Goal: Information Seeking & Learning: Understand process/instructions

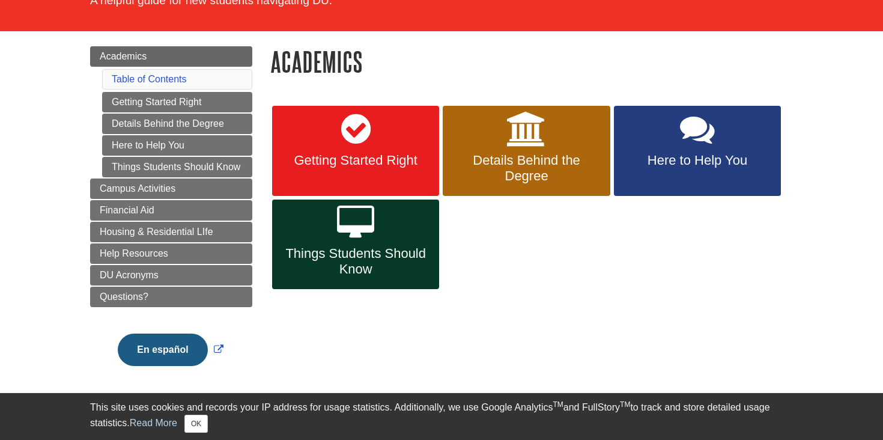
scroll to position [103, 0]
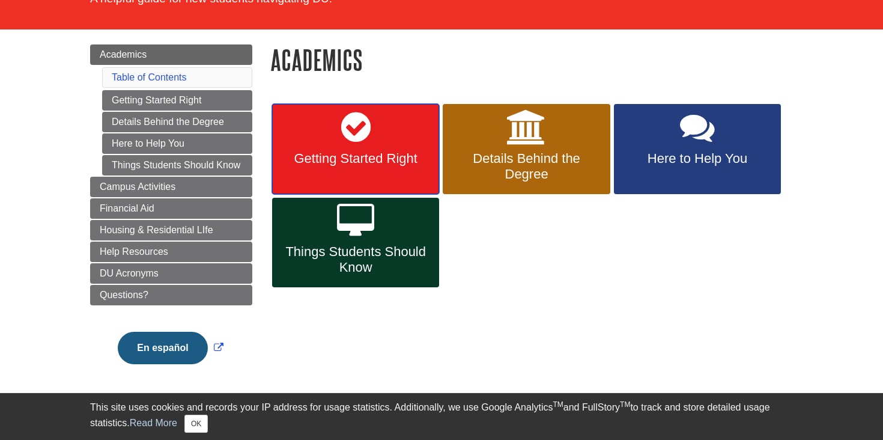
click at [396, 167] on link "Getting Started Right" at bounding box center [355, 149] width 167 height 90
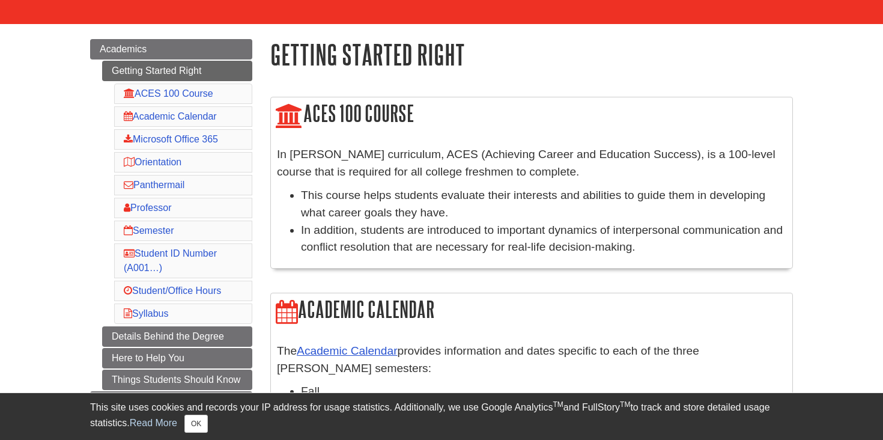
scroll to position [114, 0]
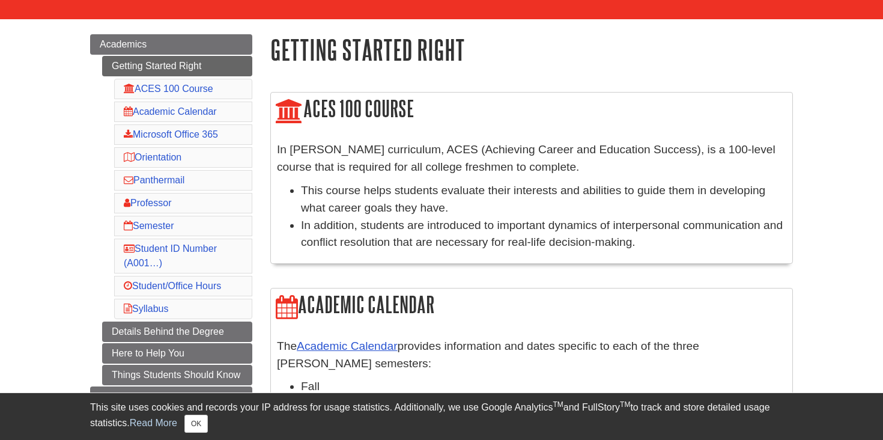
click at [336, 120] on h2 "ACES 100 Course" at bounding box center [532, 110] width 522 height 34
click at [345, 104] on h2 "ACES 100 Course" at bounding box center [532, 110] width 522 height 34
click at [207, 93] on link "ACES 100 Course" at bounding box center [169, 89] width 90 height 10
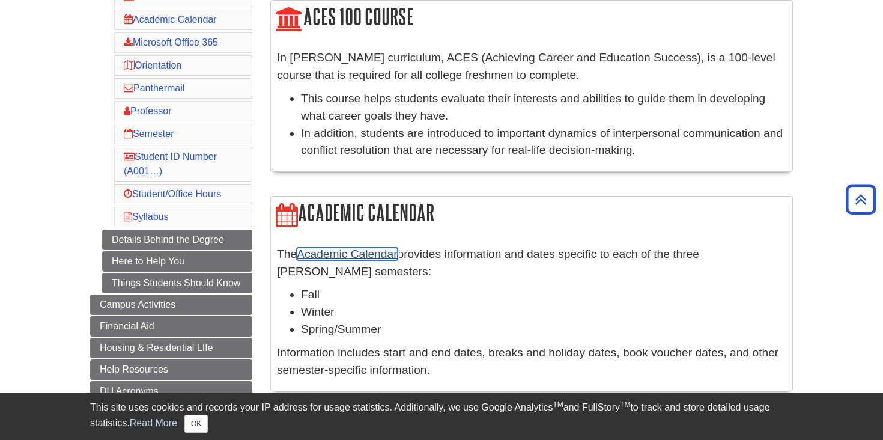
click at [348, 258] on link "Academic Calendar" at bounding box center [347, 254] width 100 height 13
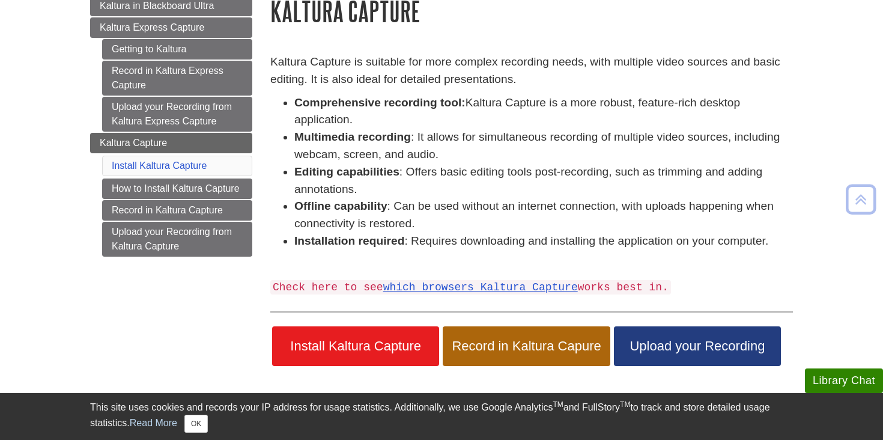
scroll to position [169, 0]
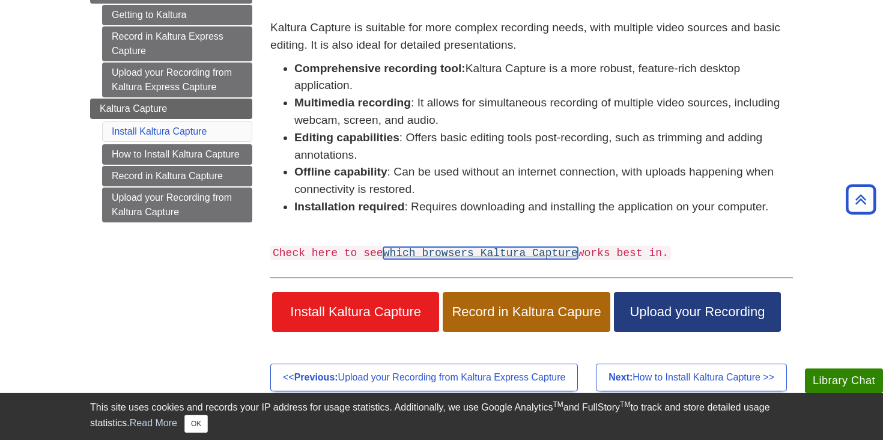
click at [466, 257] on link "which browsers Kaltura Capture" at bounding box center [480, 253] width 195 height 12
click at [466, 254] on link "which browsers Kaltura Capture" at bounding box center [480, 253] width 195 height 12
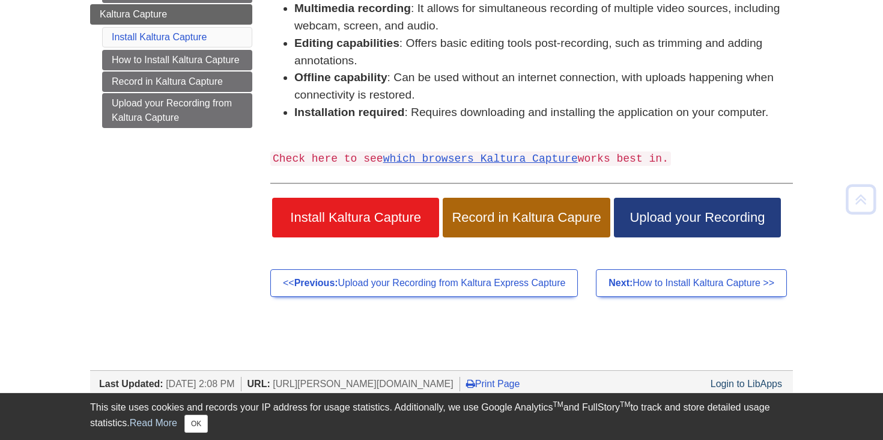
scroll to position [319, 0]
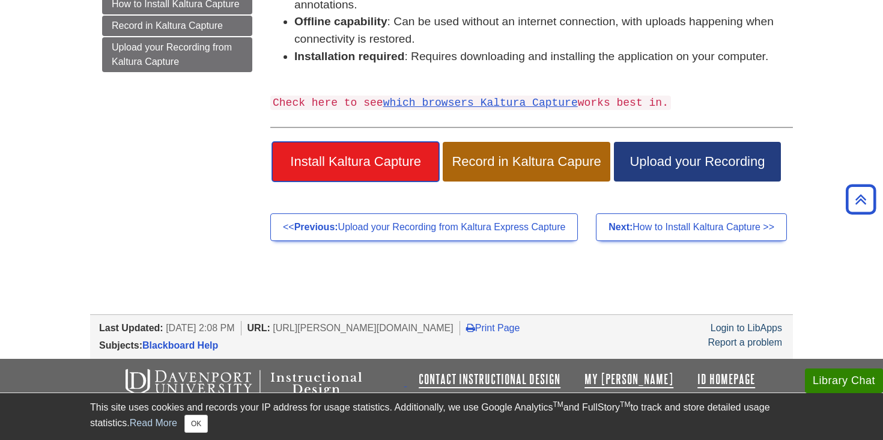
click at [393, 169] on link "Install Kaltura Capture" at bounding box center [355, 162] width 167 height 40
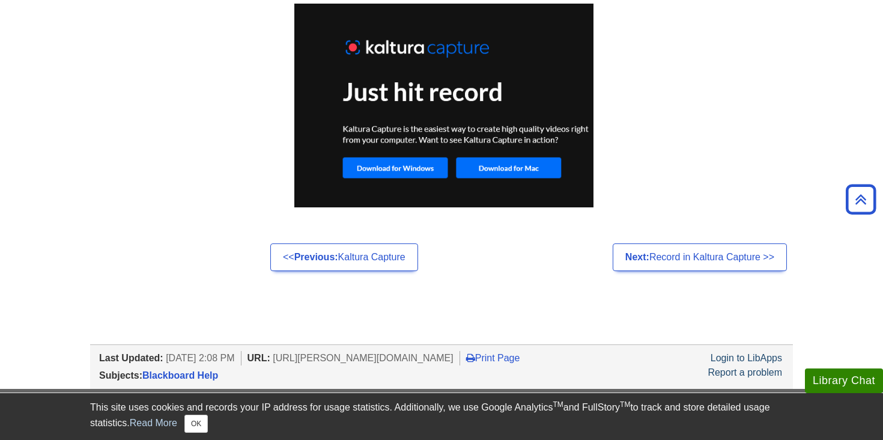
scroll to position [963, 0]
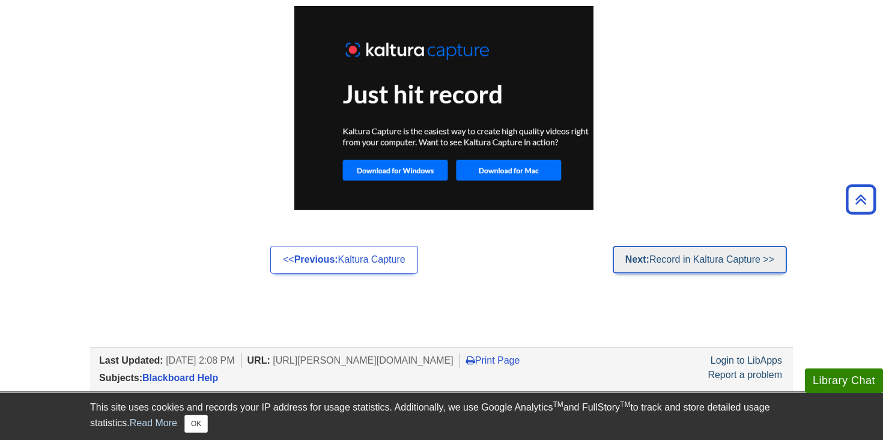
click at [668, 264] on link "Next: Record in Kaltura Capture >>" at bounding box center [700, 260] width 174 height 28
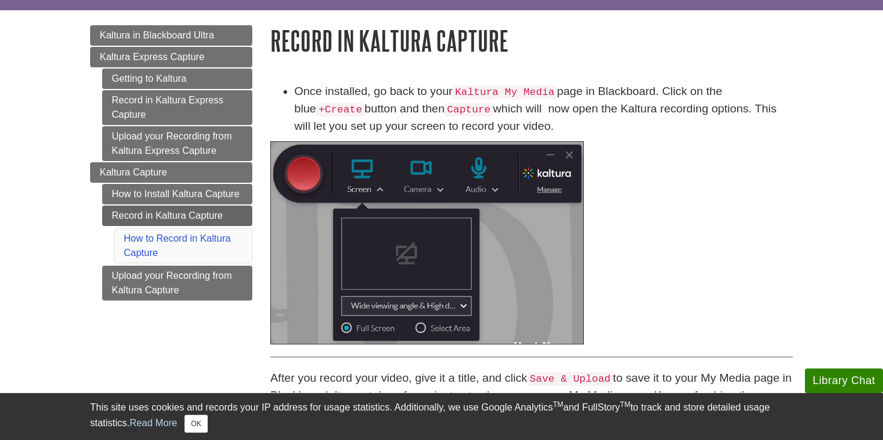
scroll to position [112, 0]
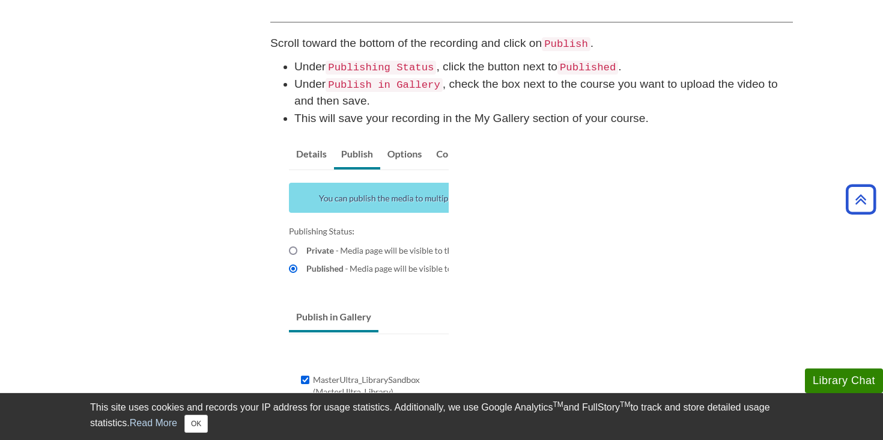
click at [605, 193] on p at bounding box center [531, 268] width 523 height 270
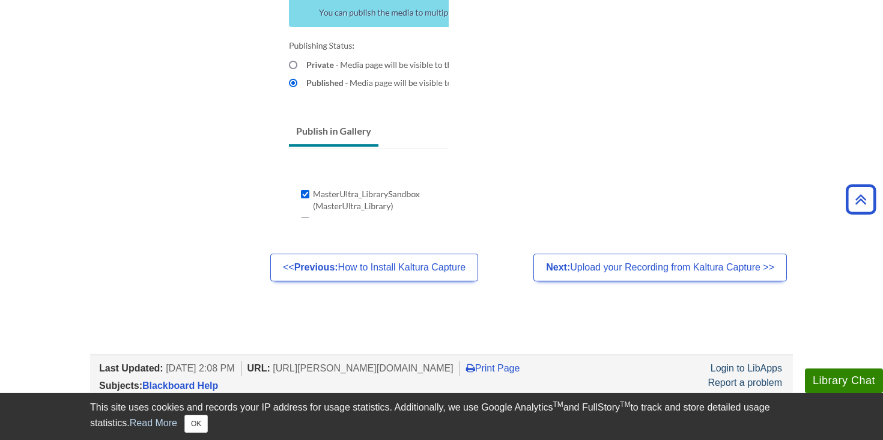
scroll to position [1150, 0]
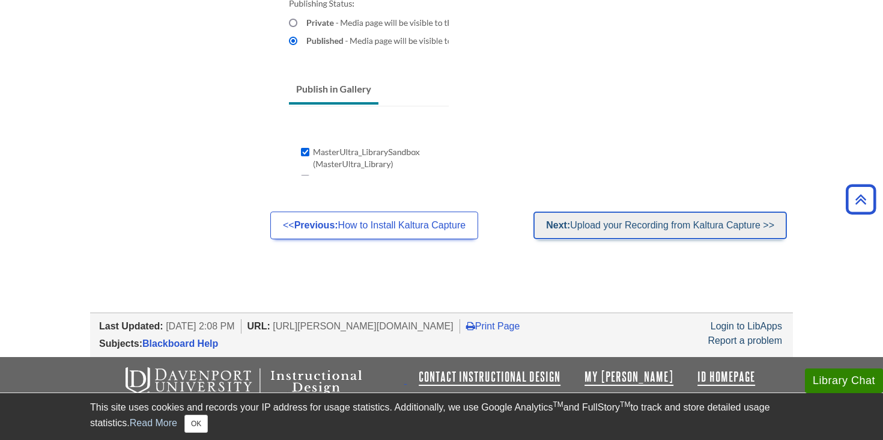
click at [583, 229] on link "Next: Upload your Recording from Kaltura Capture >>" at bounding box center [661, 225] width 254 height 28
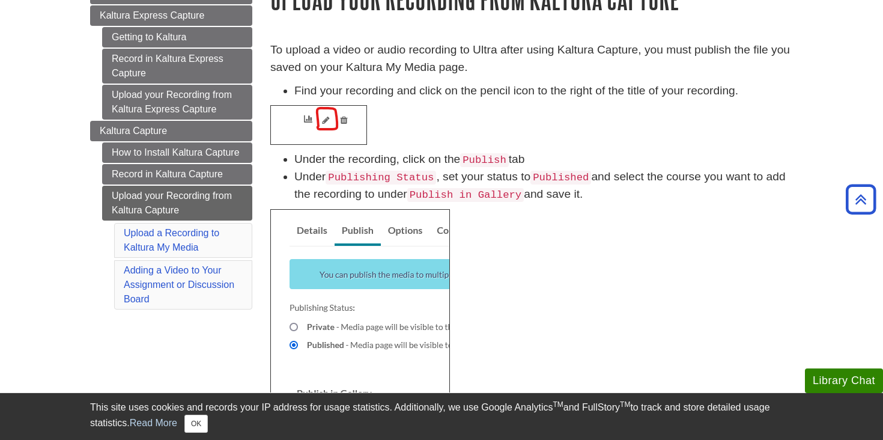
scroll to position [96, 0]
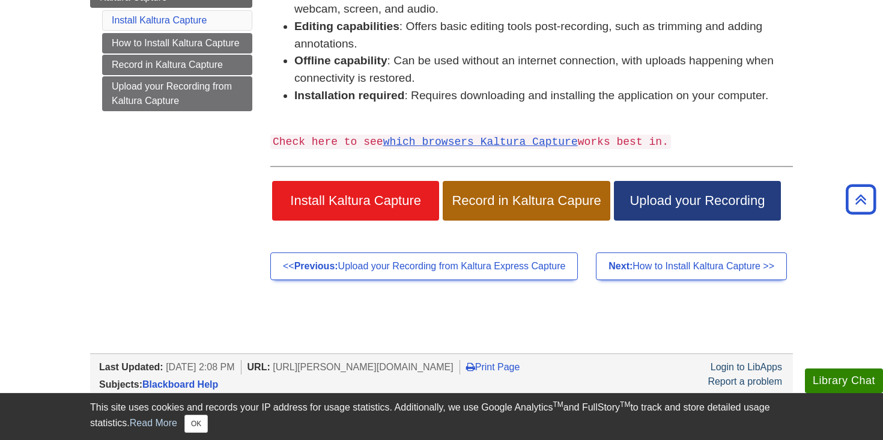
scroll to position [284, 0]
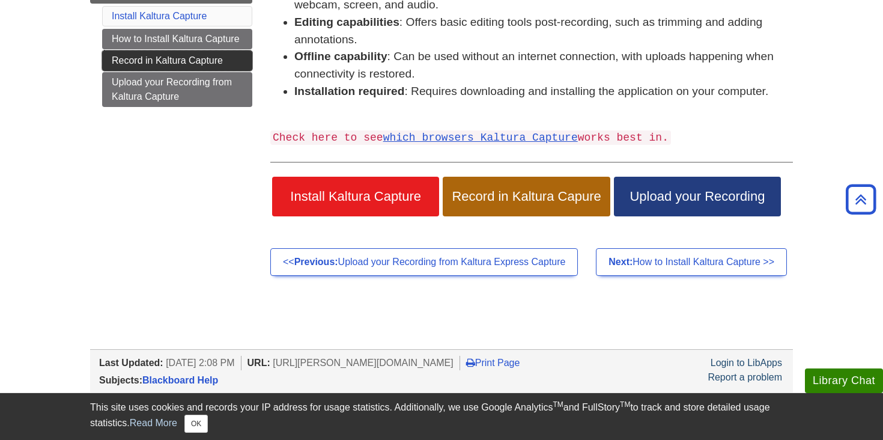
click at [192, 69] on link "Record in Kaltura Capture" at bounding box center [177, 60] width 150 height 20
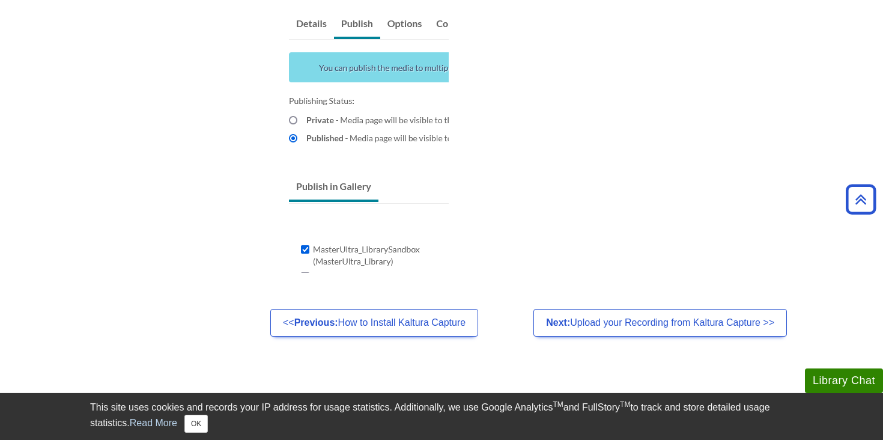
scroll to position [1109, 0]
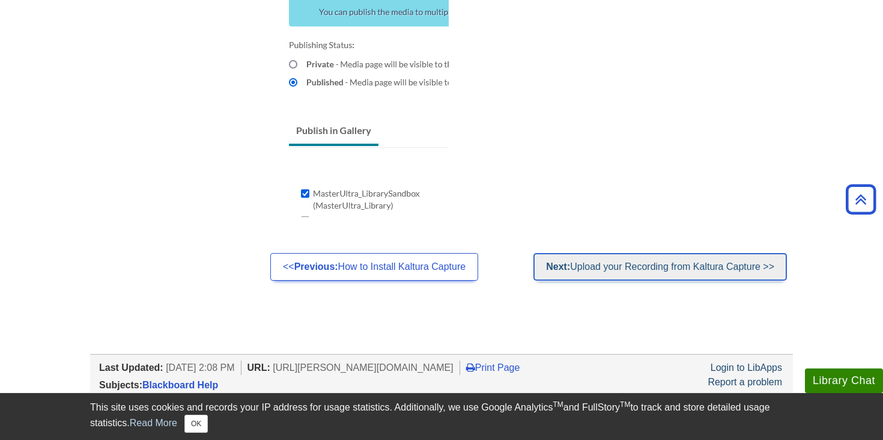
click at [715, 266] on link "Next: Upload your Recording from Kaltura Capture >>" at bounding box center [661, 267] width 254 height 28
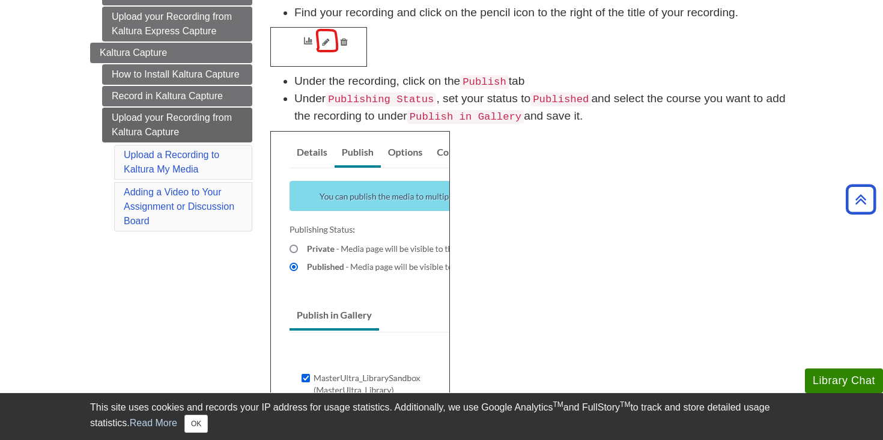
scroll to position [190, 0]
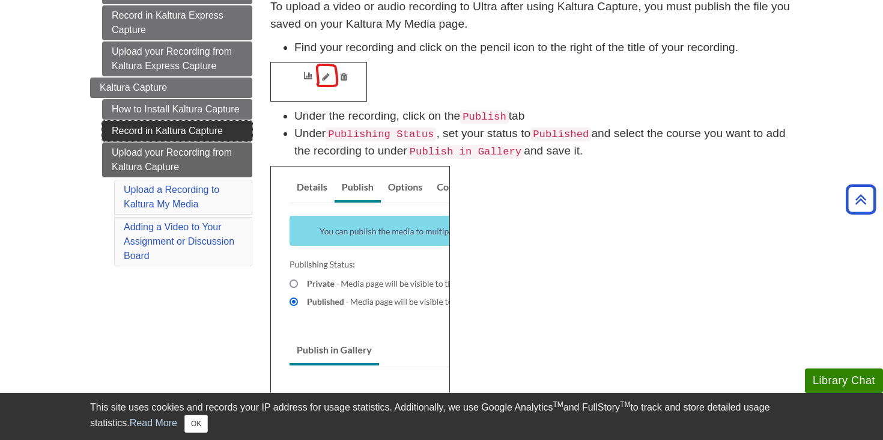
click at [204, 130] on link "Record in Kaltura Capture" at bounding box center [177, 131] width 150 height 20
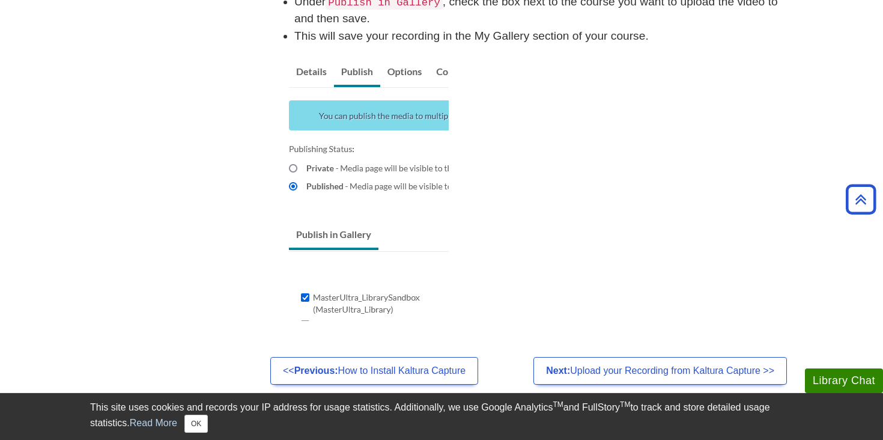
scroll to position [1009, 0]
